Goal: Find specific page/section: Find specific page/section

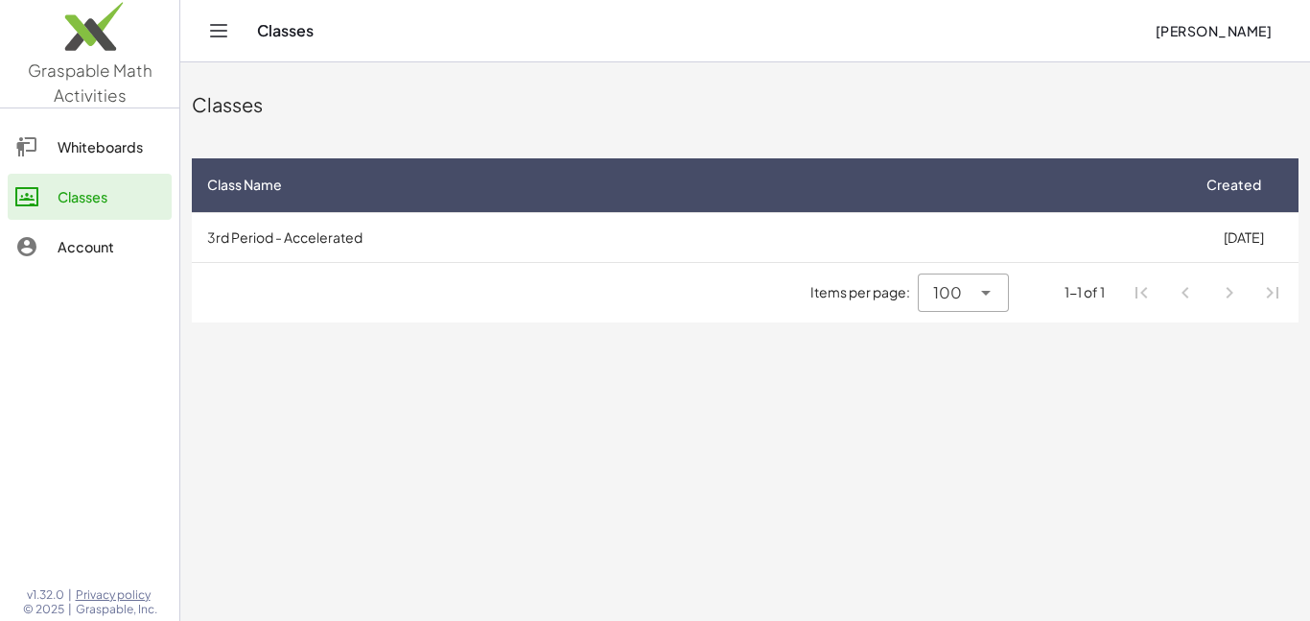
click at [66, 157] on div "Whiteboards" at bounding box center [111, 146] width 106 height 23
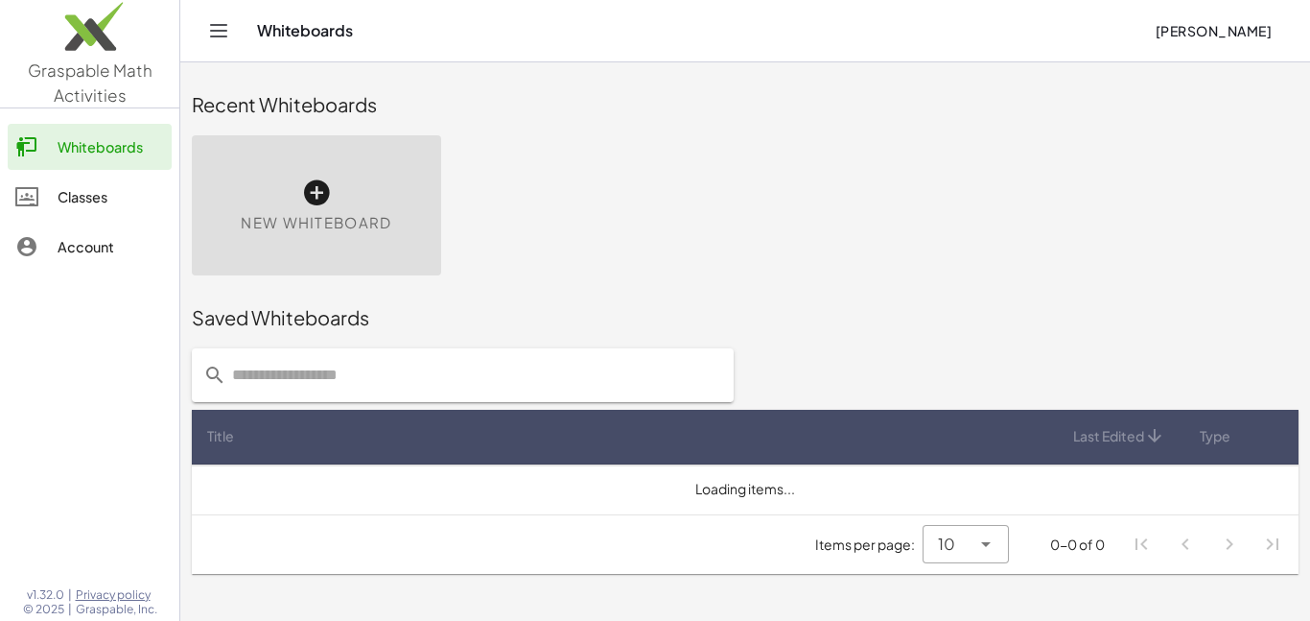
click at [59, 190] on div "Classes" at bounding box center [111, 196] width 106 height 23
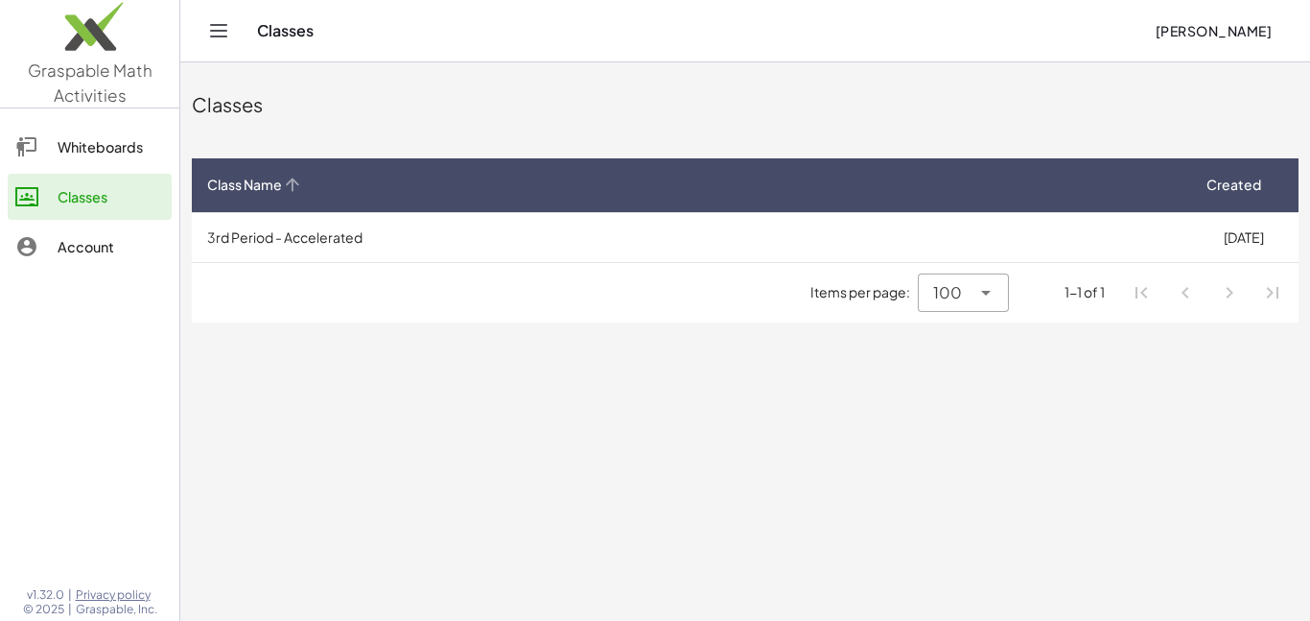
click at [307, 203] on th "Class Name" at bounding box center [690, 185] width 997 height 54
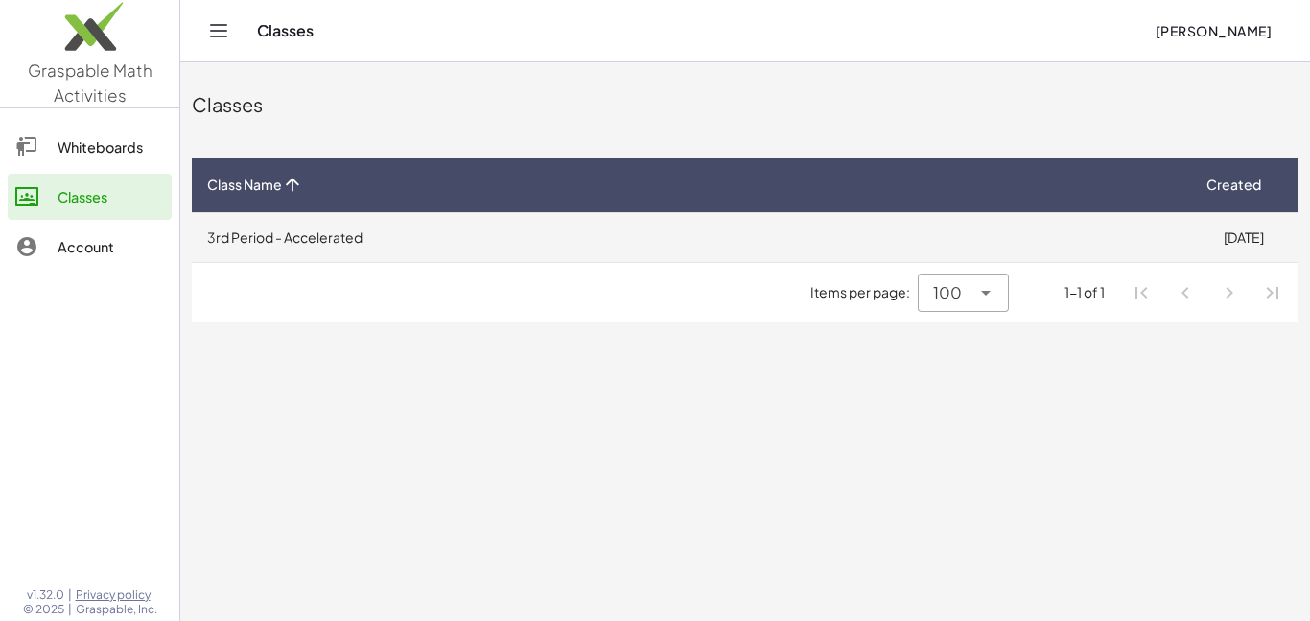
click at [202, 243] on td "3rd Period - Accelerated" at bounding box center [690, 237] width 997 height 50
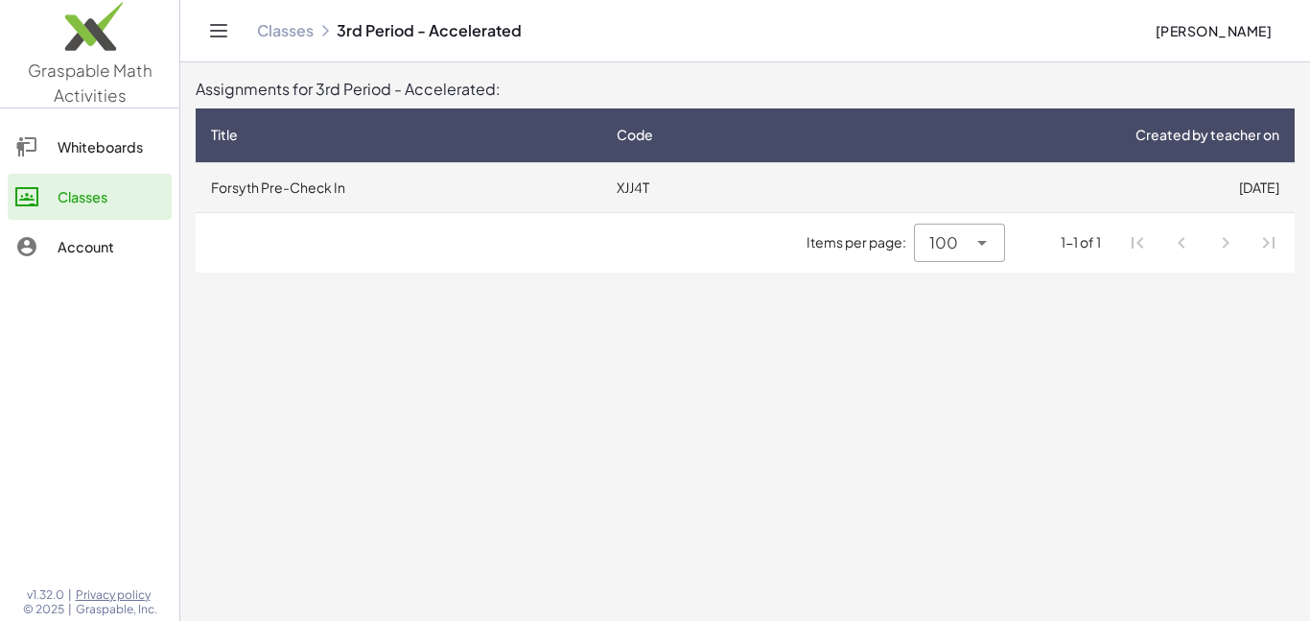
click at [236, 190] on td "Forsyth Pre-Check In" at bounding box center [399, 187] width 406 height 50
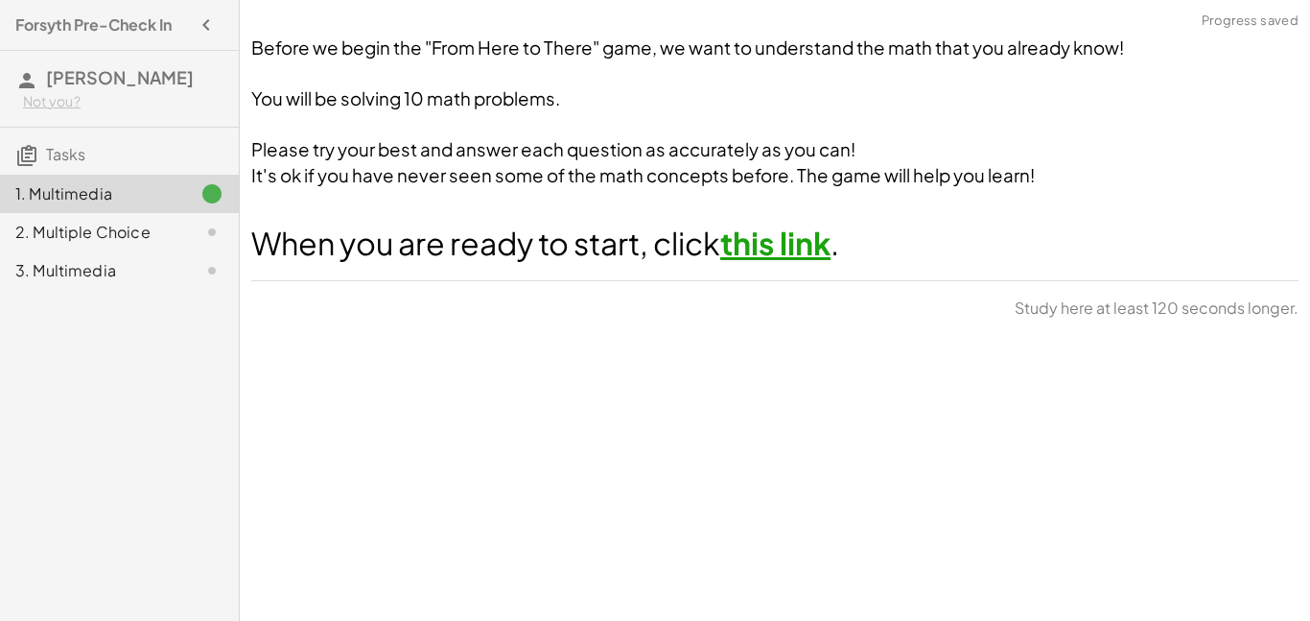
click at [800, 253] on link "this link" at bounding box center [775, 242] width 110 height 38
